Goal: Information Seeking & Learning: Find contact information

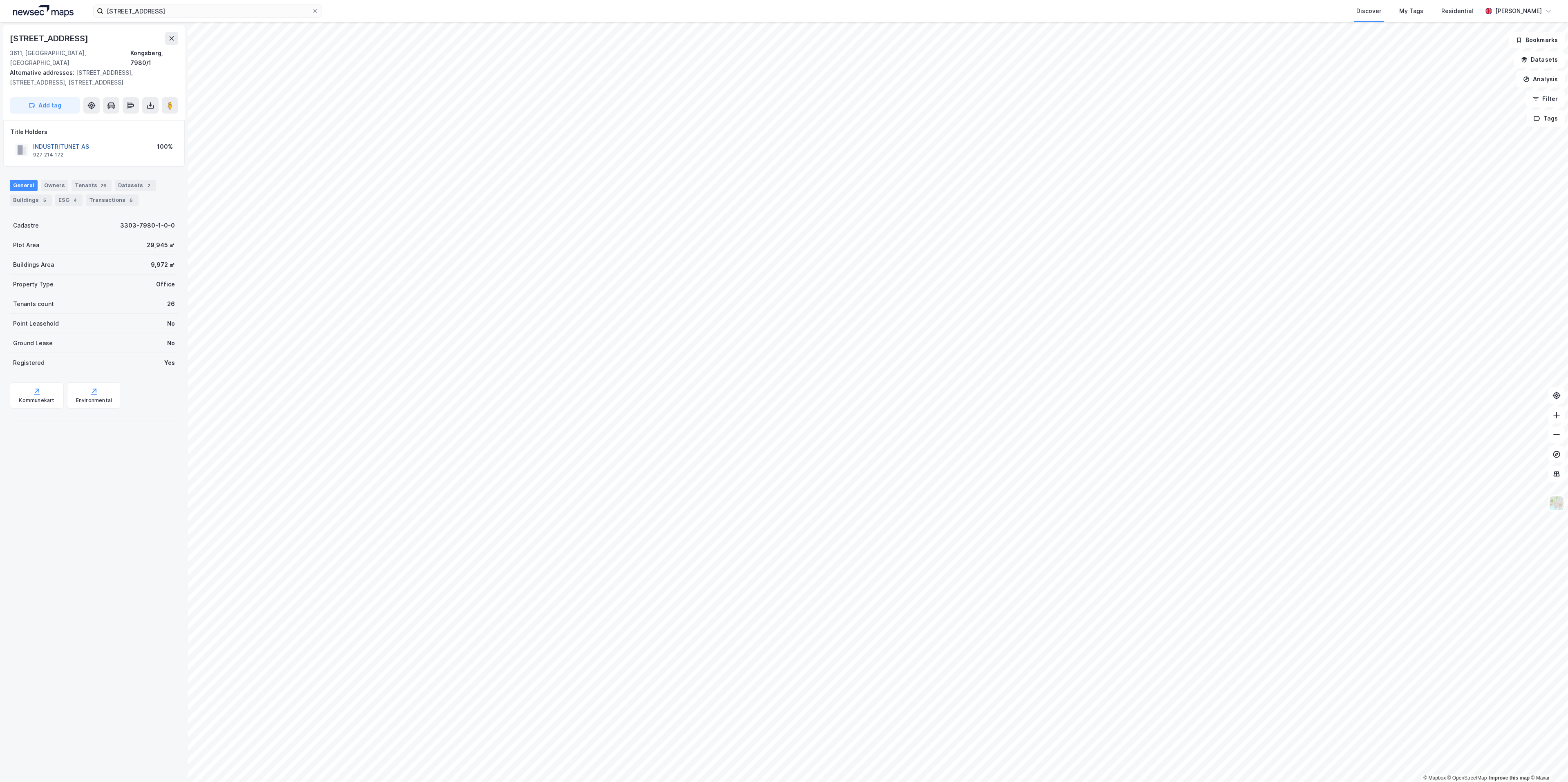
click at [0, 0] on button "INDUSTRITUNET AS" at bounding box center [0, 0] width 0 height 0
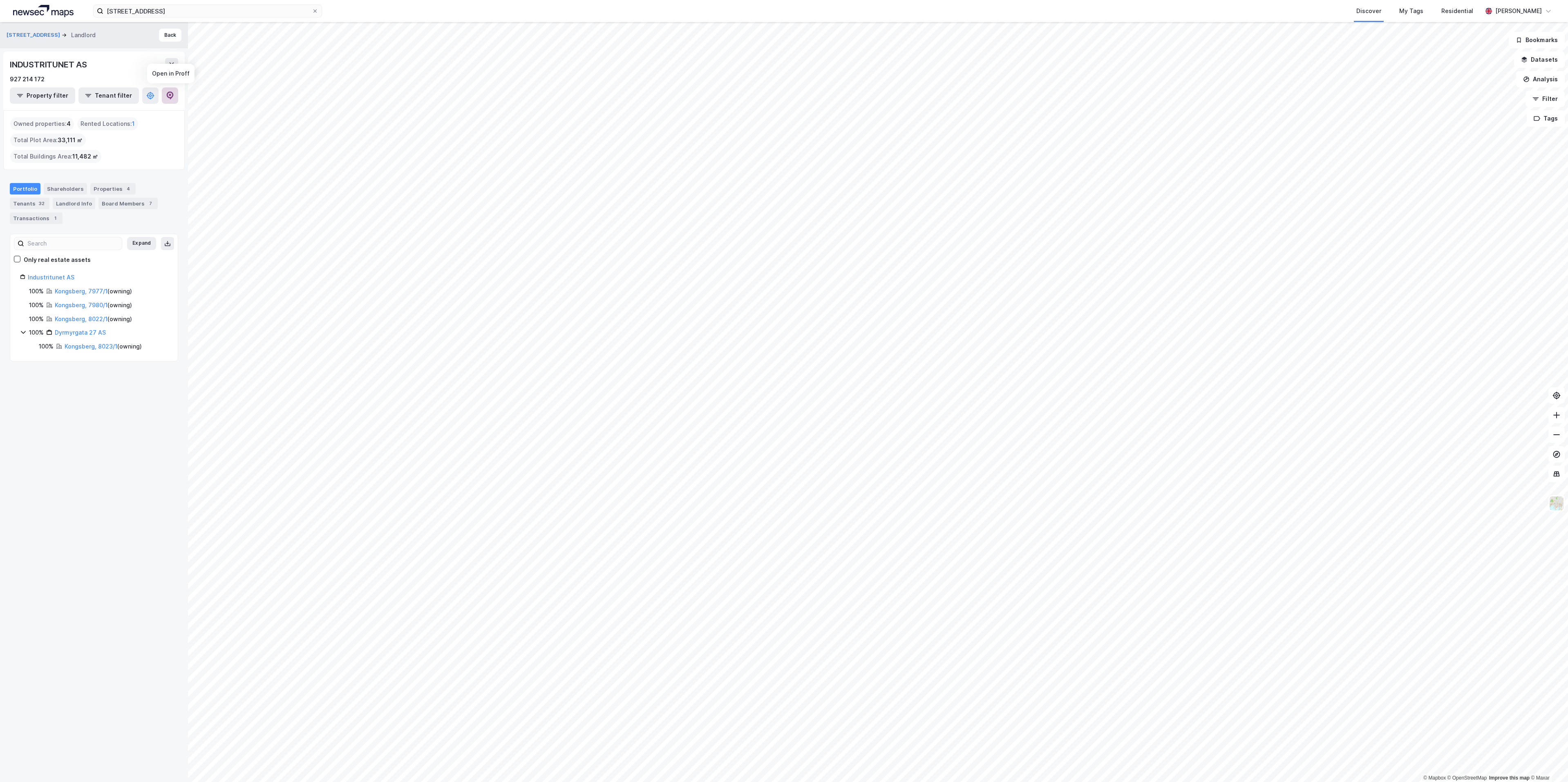
click at [170, 102] on button at bounding box center [170, 96] width 16 height 16
